Goal: Navigation & Orientation: Find specific page/section

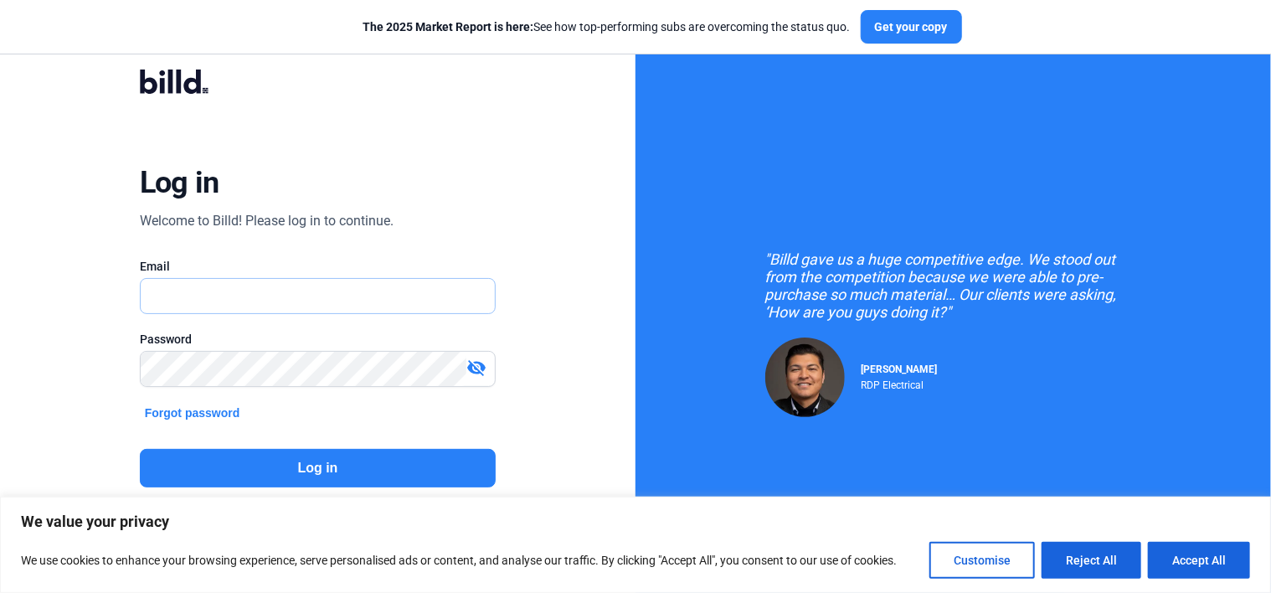
type input "[EMAIL_ADDRESS][DOMAIN_NAME]"
click at [325, 456] on button "Log in" at bounding box center [318, 468] width 357 height 39
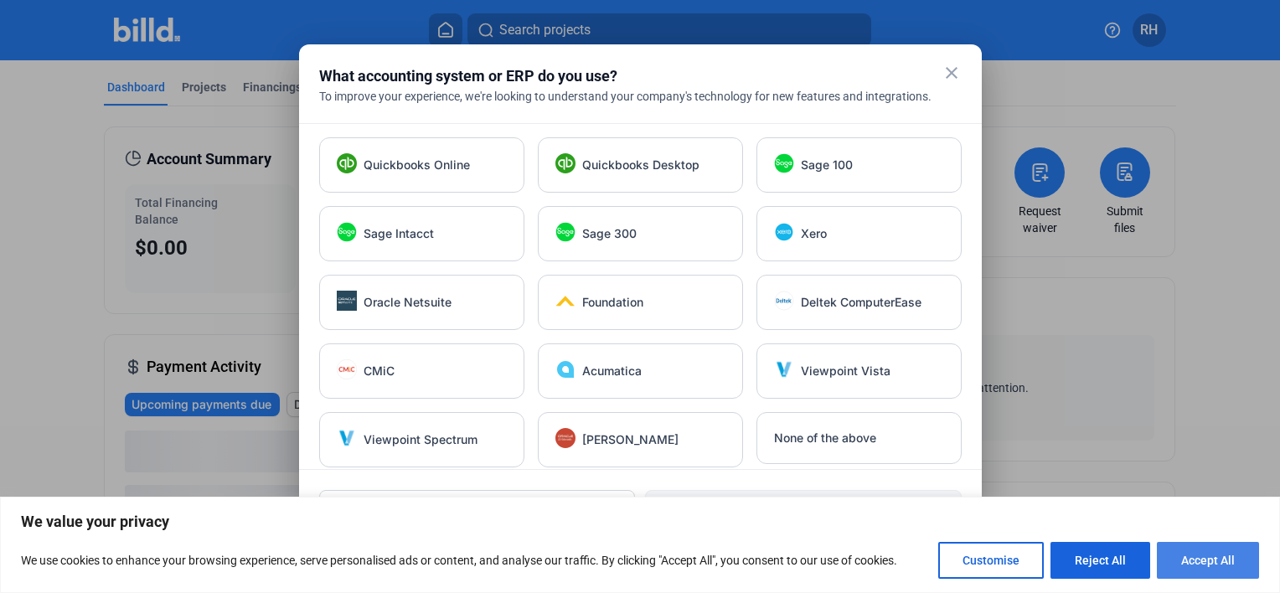
click at [1236, 560] on button "Accept All" at bounding box center [1208, 560] width 102 height 37
checkbox input "true"
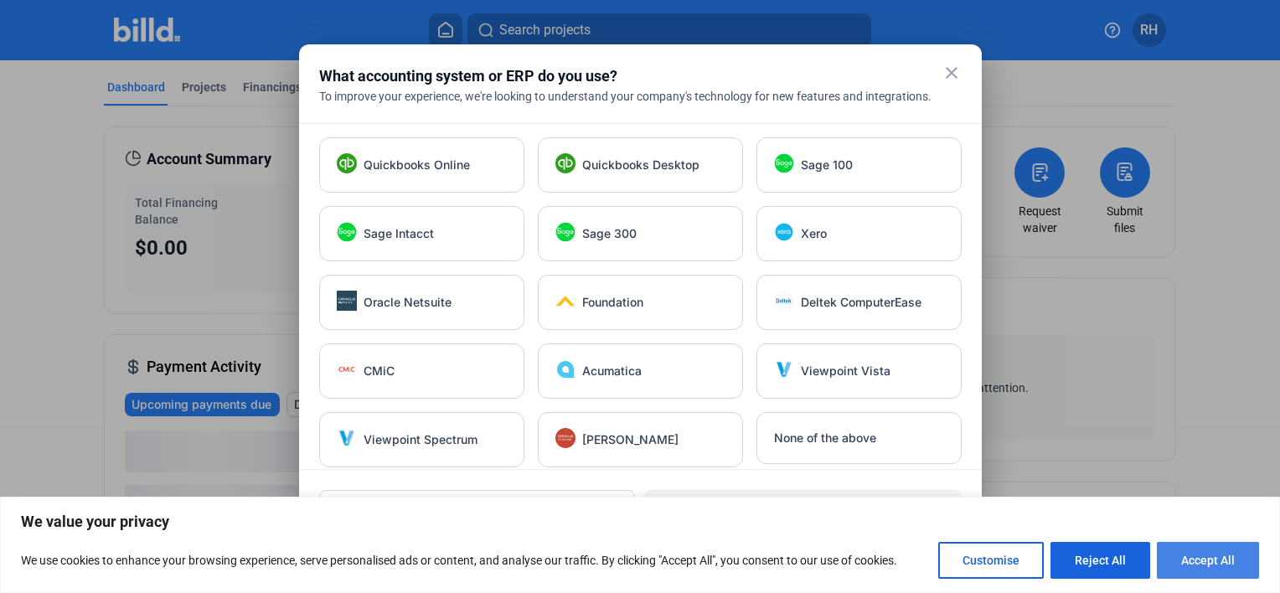
checkbox input "true"
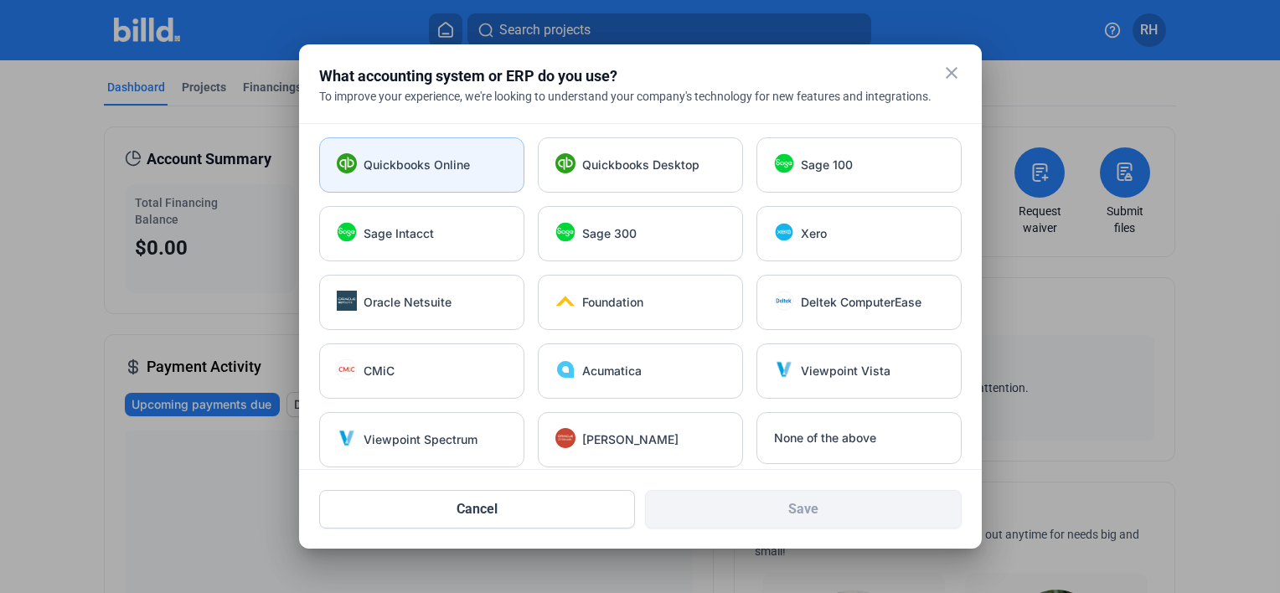
click at [436, 166] on span "Quickbooks Online" at bounding box center [416, 165] width 106 height 17
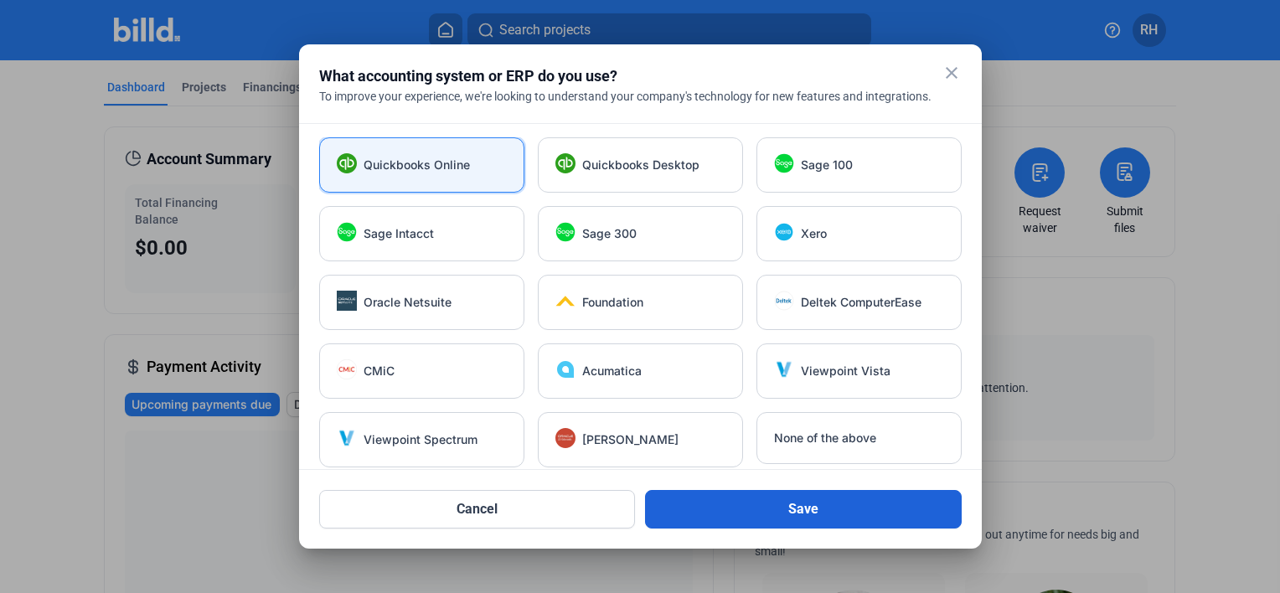
click at [868, 503] on button "Save" at bounding box center [803, 509] width 317 height 39
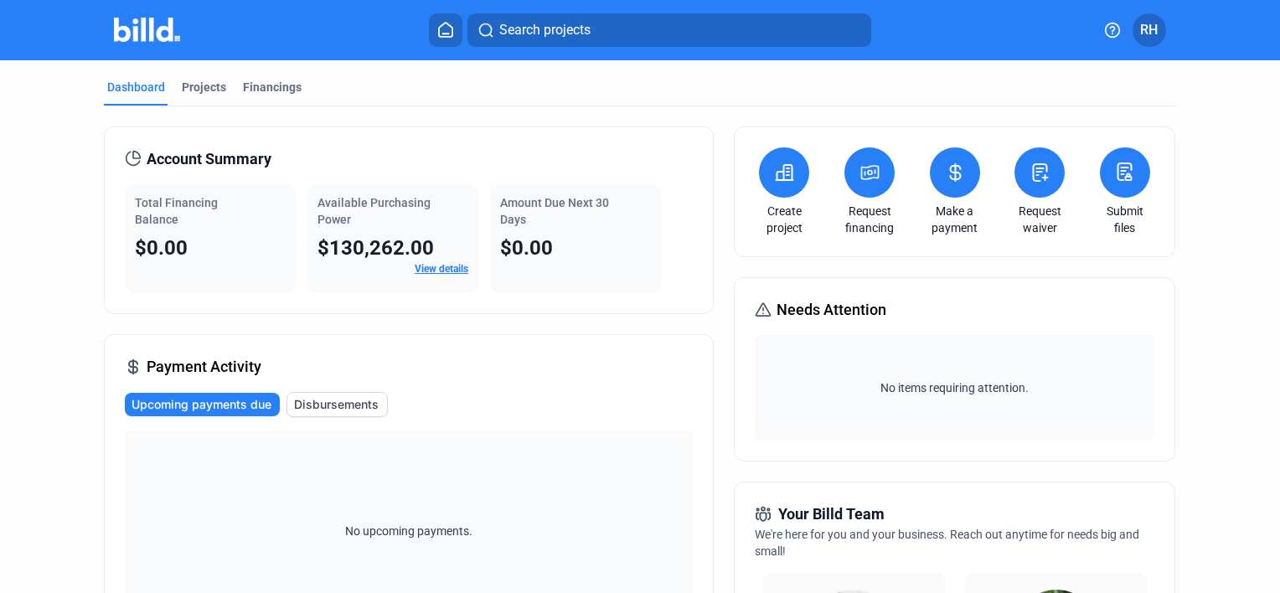
click at [442, 268] on link "View details" at bounding box center [442, 269] width 54 height 12
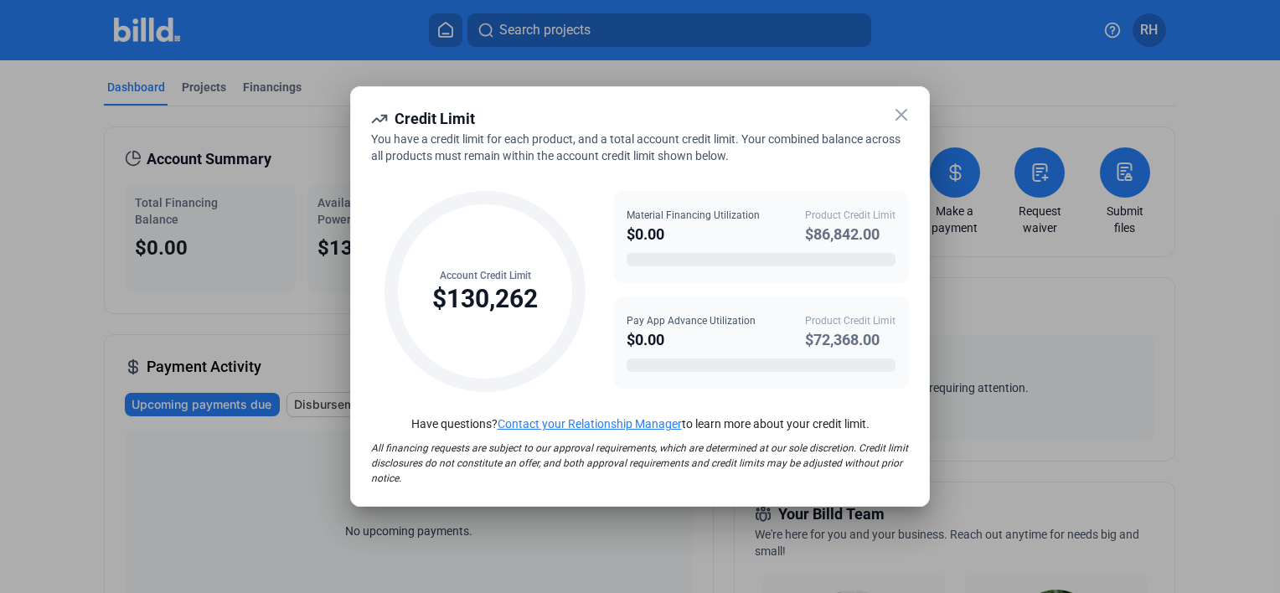
click at [901, 117] on icon at bounding box center [901, 115] width 20 height 20
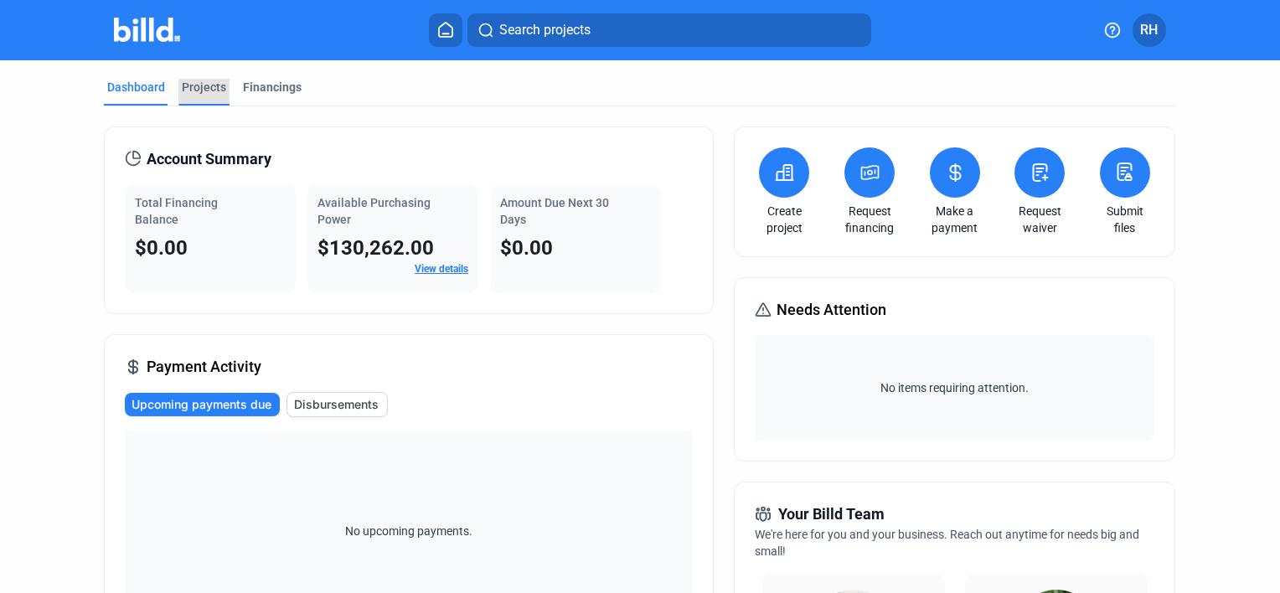
click at [193, 79] on div "Projects" at bounding box center [204, 87] width 44 height 17
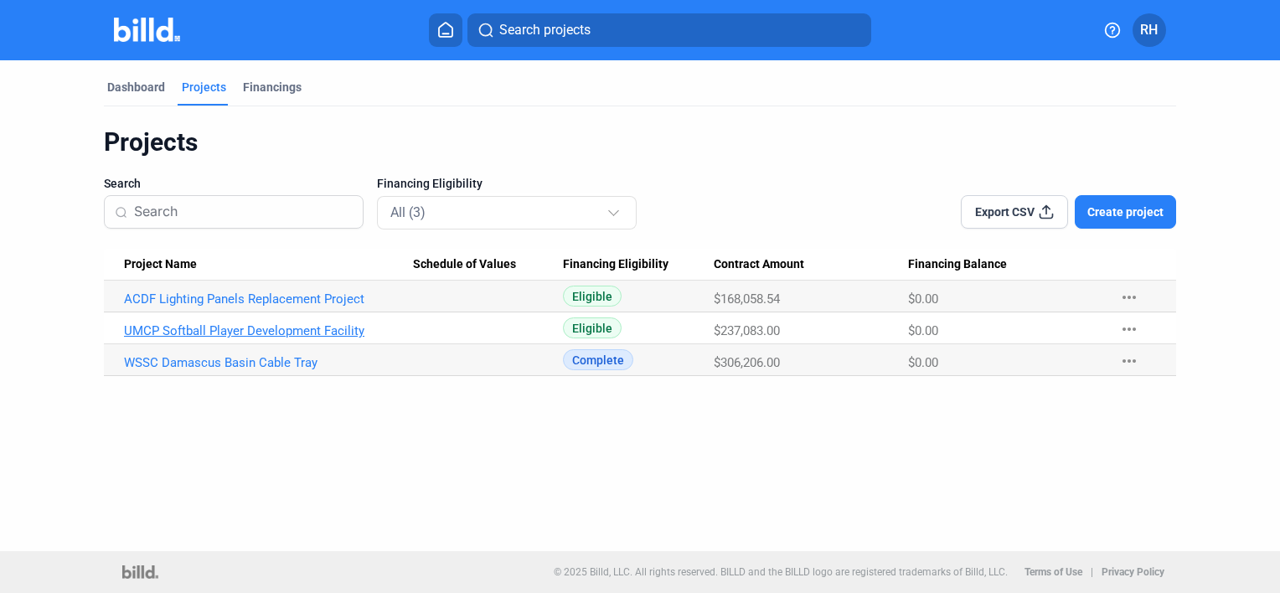
click at [291, 326] on link "UMCP Softball Player Development Facility" at bounding box center [268, 330] width 289 height 15
